Goal: Transaction & Acquisition: Purchase product/service

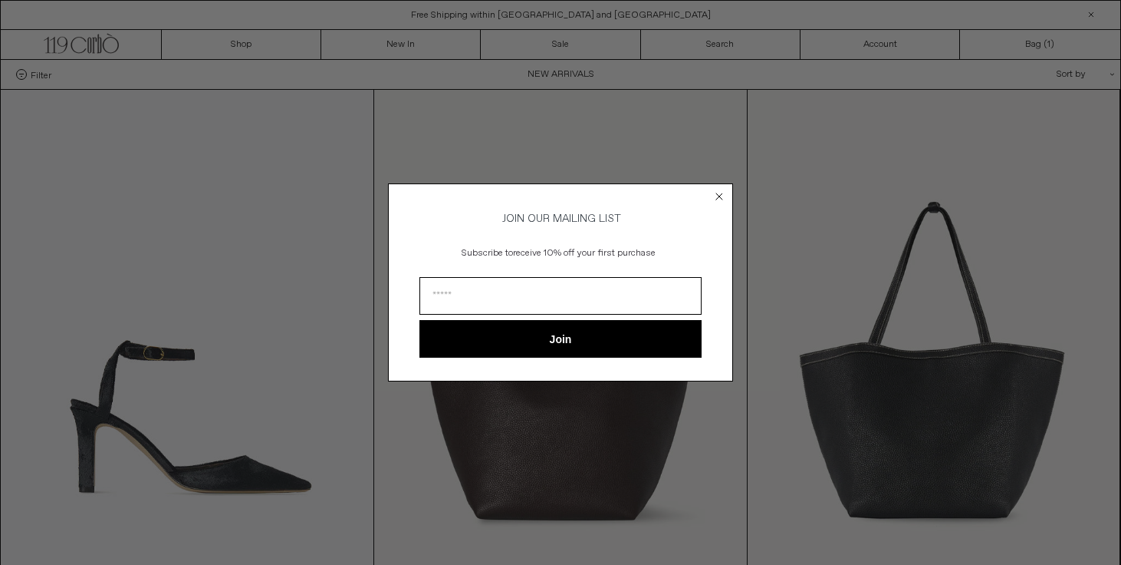
click at [719, 193] on icon "Close dialog" at bounding box center [719, 196] width 6 height 6
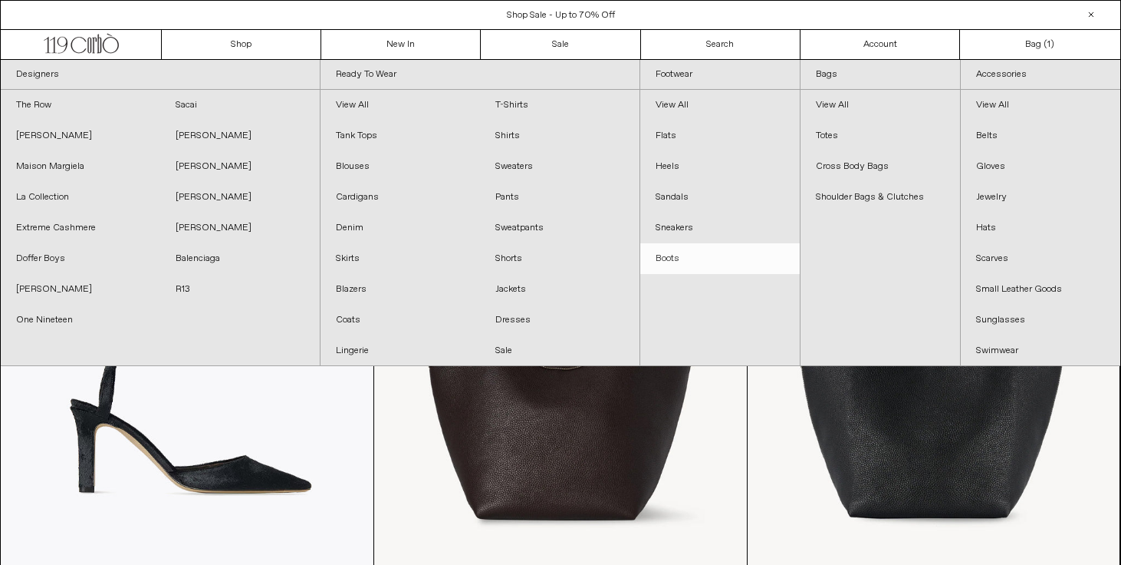
click at [672, 258] on link "Boots" at bounding box center [720, 258] width 160 height 31
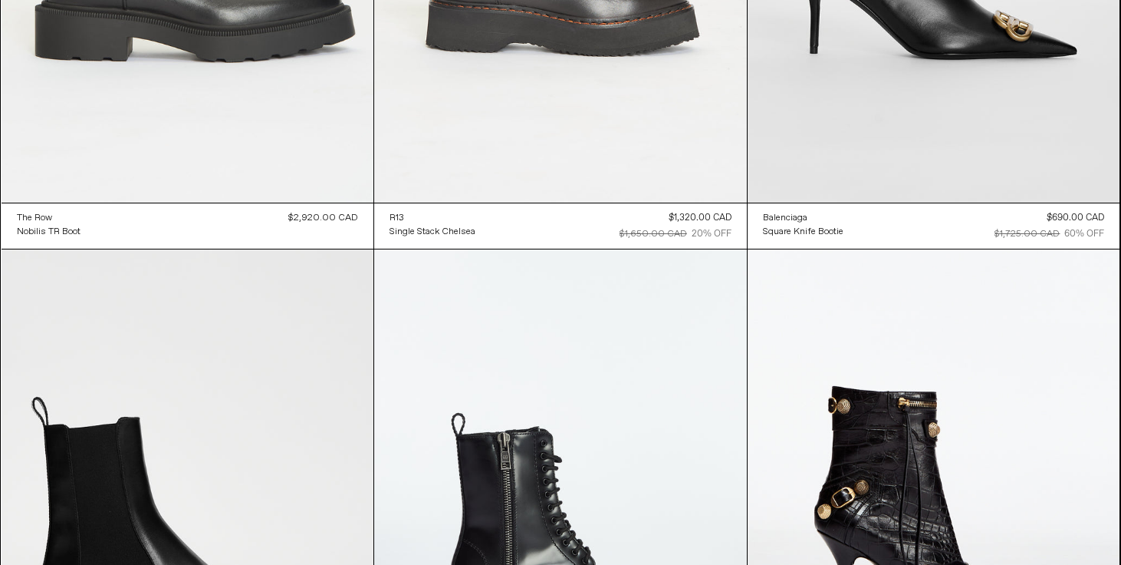
scroll to position [1007, 0]
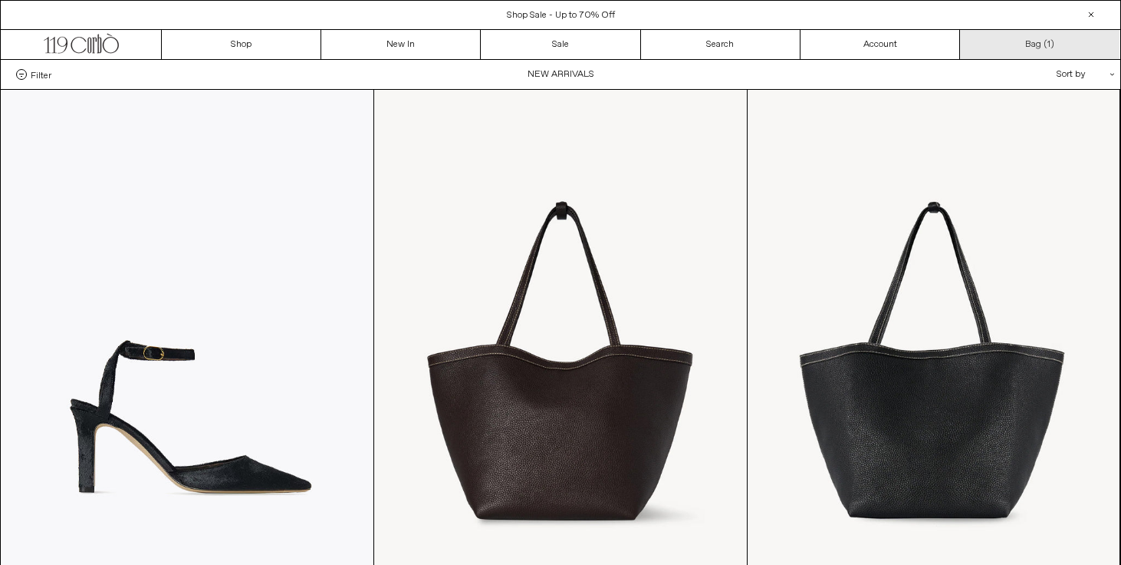
click at [1039, 45] on link "Bag ( 1 )" at bounding box center [1040, 44] width 160 height 29
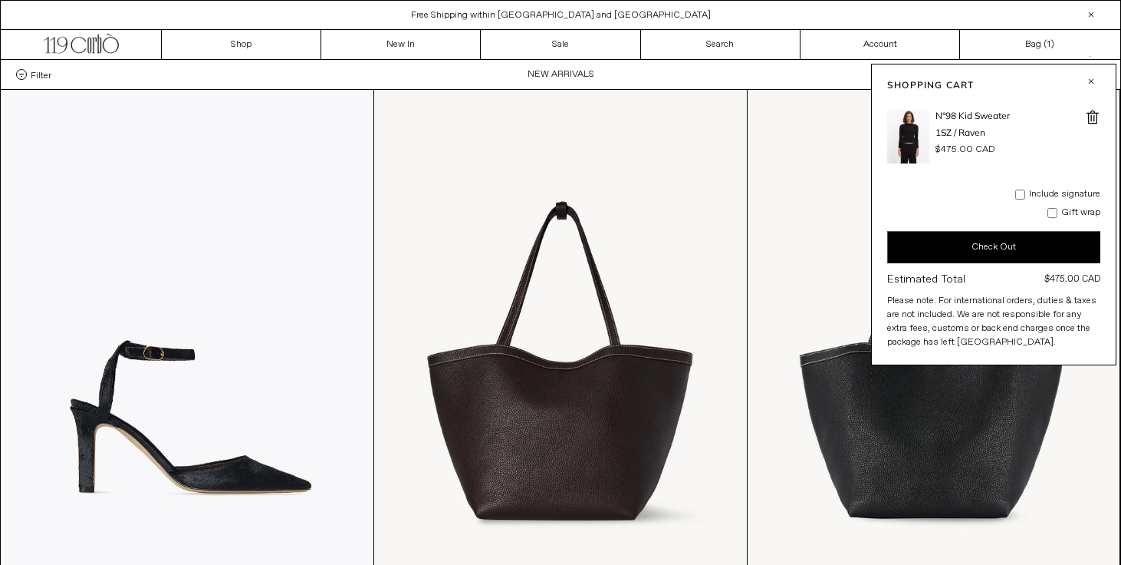
click at [1089, 119] on span at bounding box center [1092, 117] width 15 height 15
